Goal: Transaction & Acquisition: Purchase product/service

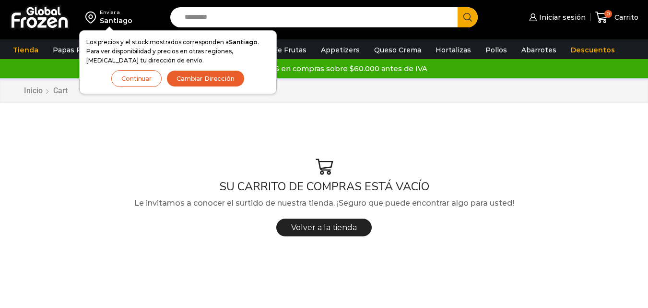
click at [147, 79] on button "Continuar" at bounding box center [136, 78] width 50 height 17
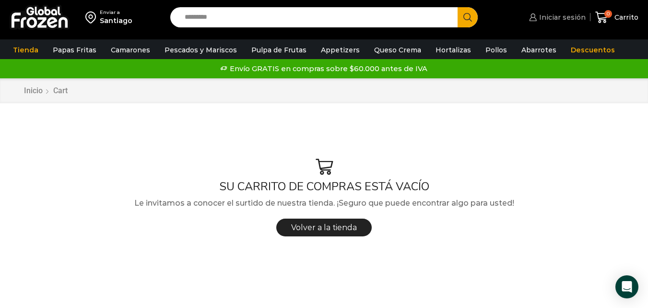
click at [554, 20] on span "Iniciar sesión" at bounding box center [561, 17] width 49 height 10
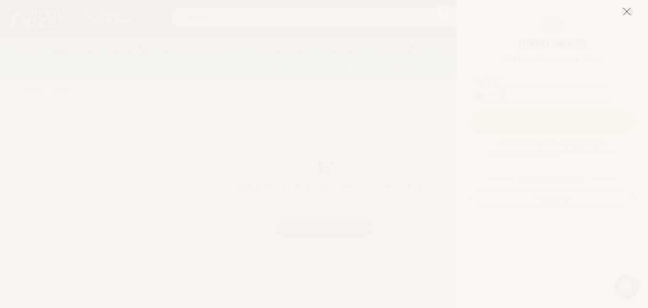
click at [627, 14] on icon at bounding box center [627, 11] width 9 height 9
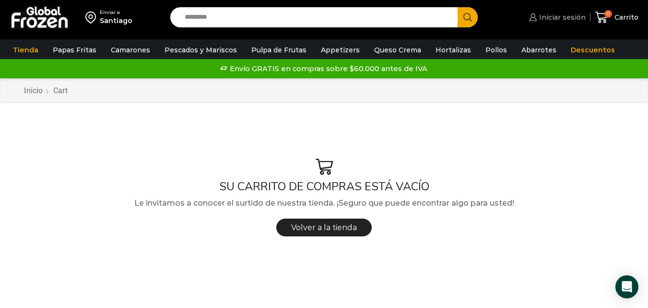
click at [568, 21] on span "Iniciar sesión" at bounding box center [561, 17] width 49 height 10
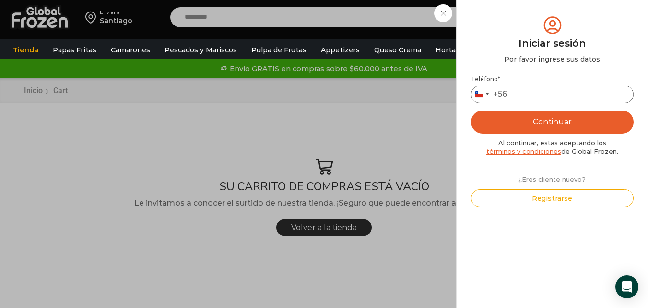
click at [552, 90] on input "Teléfono *" at bounding box center [552, 94] width 163 height 18
type input "*********"
click at [540, 118] on button "Continuar" at bounding box center [552, 121] width 163 height 23
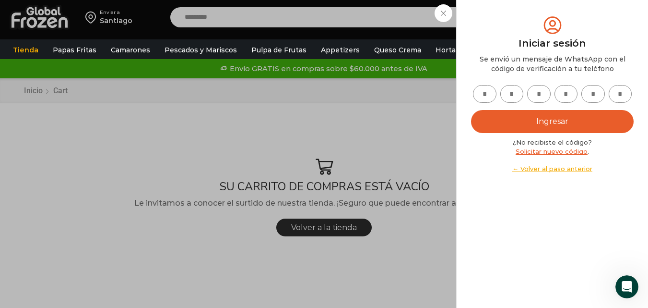
click at [487, 97] on input "text" at bounding box center [485, 94] width 24 height 18
type input "*"
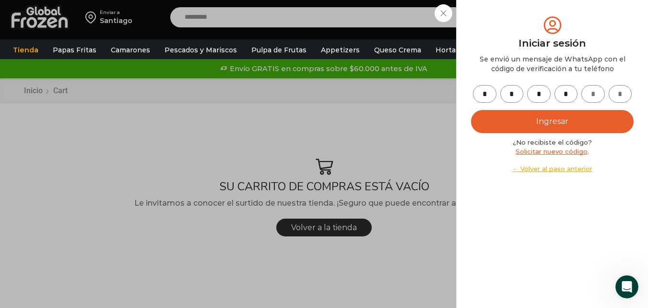
type input "*"
click at [549, 124] on button "Ingresar" at bounding box center [552, 121] width 163 height 23
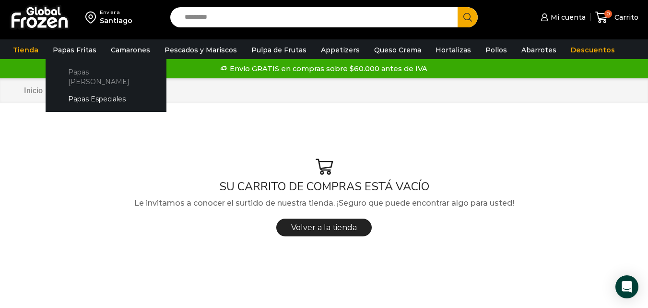
click at [83, 72] on link "Papas [PERSON_NAME]" at bounding box center [106, 76] width 102 height 27
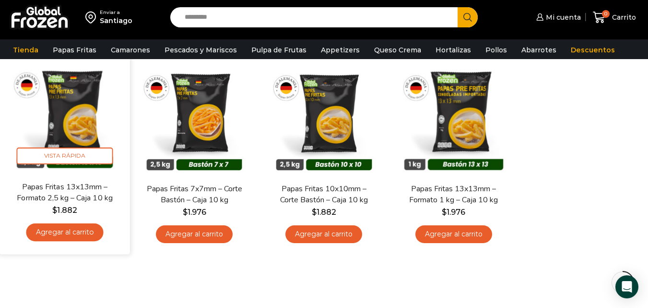
scroll to position [96, 0]
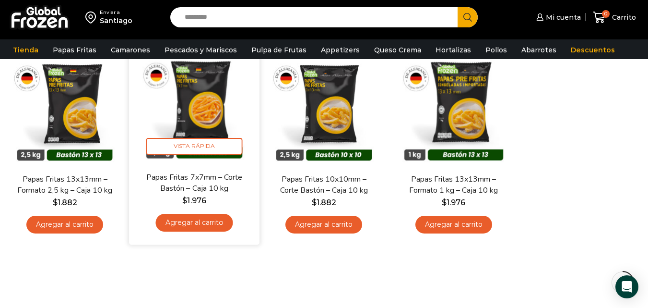
click at [196, 221] on link "Agregar al carrito" at bounding box center [194, 223] width 77 height 18
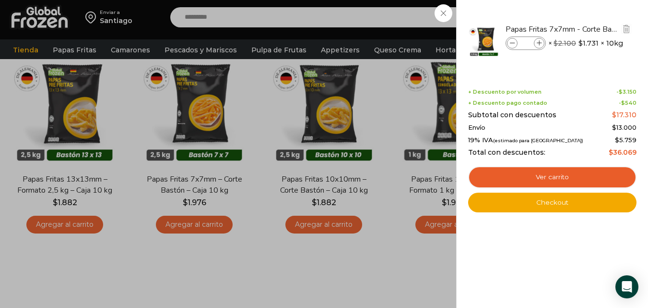
click at [539, 45] on icon at bounding box center [539, 43] width 5 height 5
type input "*"
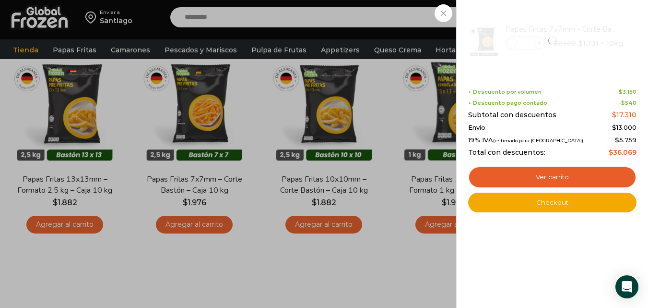
click at [591, 29] on div "1 Carrito 1 1 Shopping Cart *" at bounding box center [615, 17] width 48 height 23
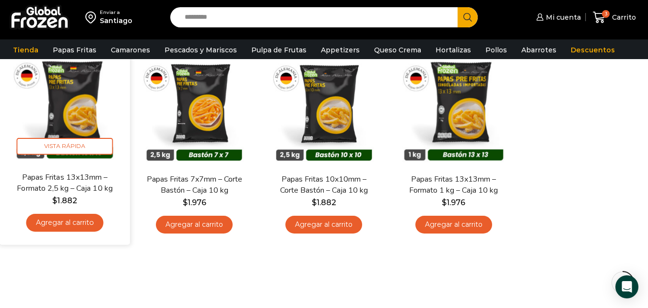
click at [64, 225] on link "Agregar al carrito" at bounding box center [64, 223] width 77 height 18
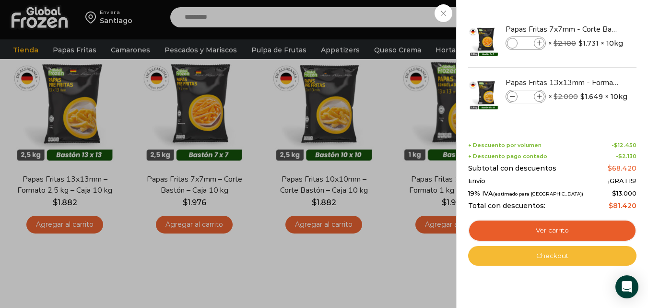
click at [555, 255] on link "Checkout" at bounding box center [552, 256] width 168 height 20
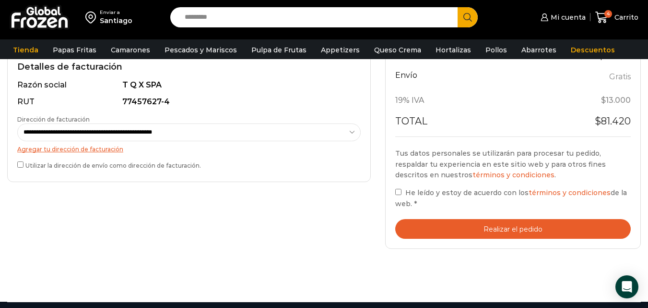
scroll to position [288, 0]
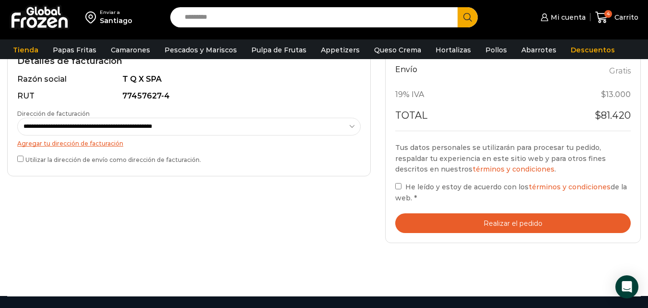
click at [19, 155] on label "Utilizar la dirección de envío como dirección de facturación." at bounding box center [189, 159] width 344 height 10
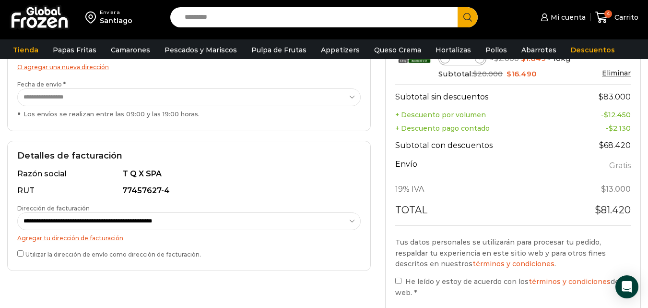
scroll to position [240, 0]
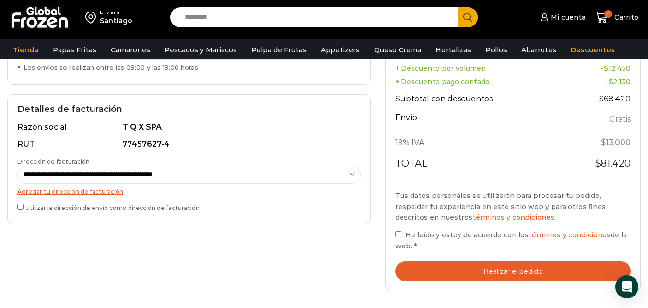
click at [494, 270] on button "Realizar el pedido" at bounding box center [513, 271] width 236 height 20
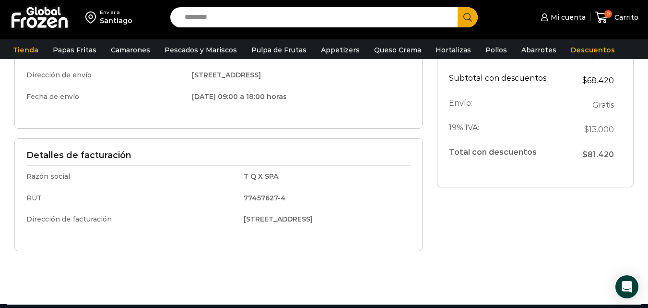
scroll to position [96, 0]
